Goal: Navigation & Orientation: Go to known website

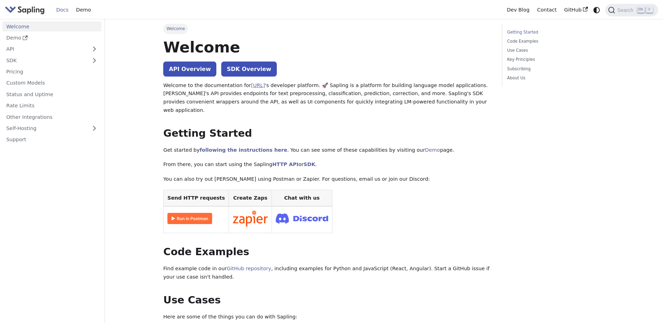
click at [253, 84] on link "[URL]" at bounding box center [258, 86] width 14 height 6
